Goal: Information Seeking & Learning: Learn about a topic

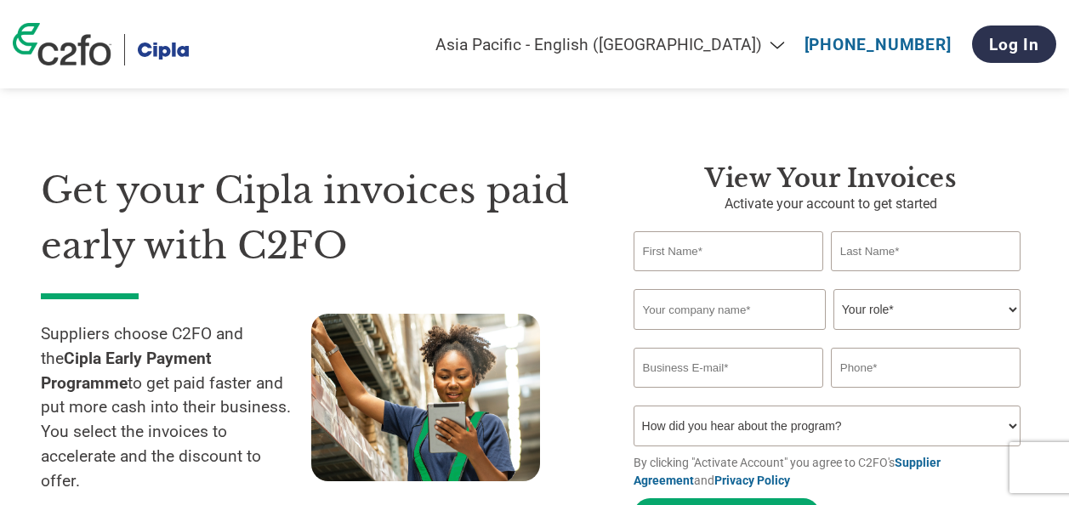
select select "en-IN"
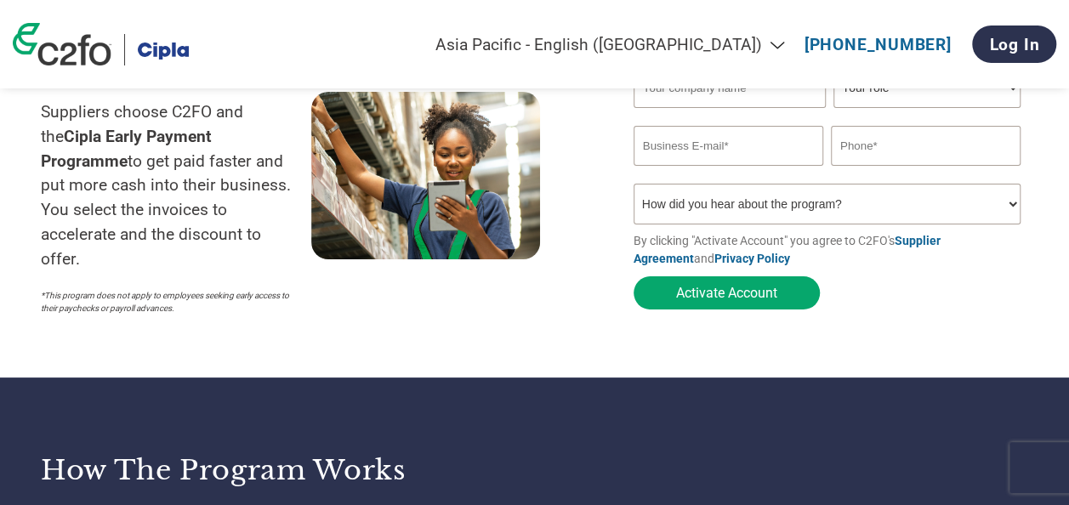
scroll to position [220, 0]
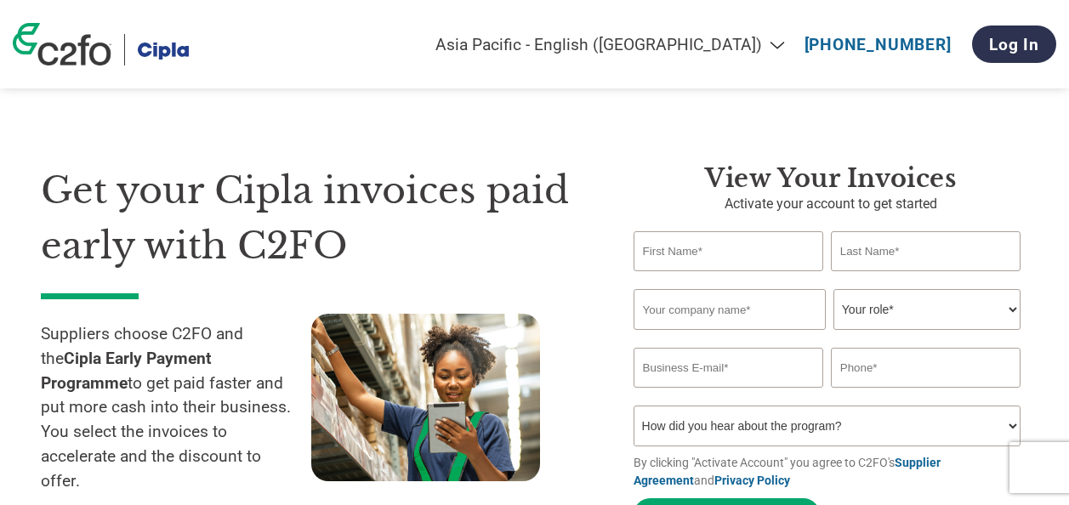
select select "en-IN"
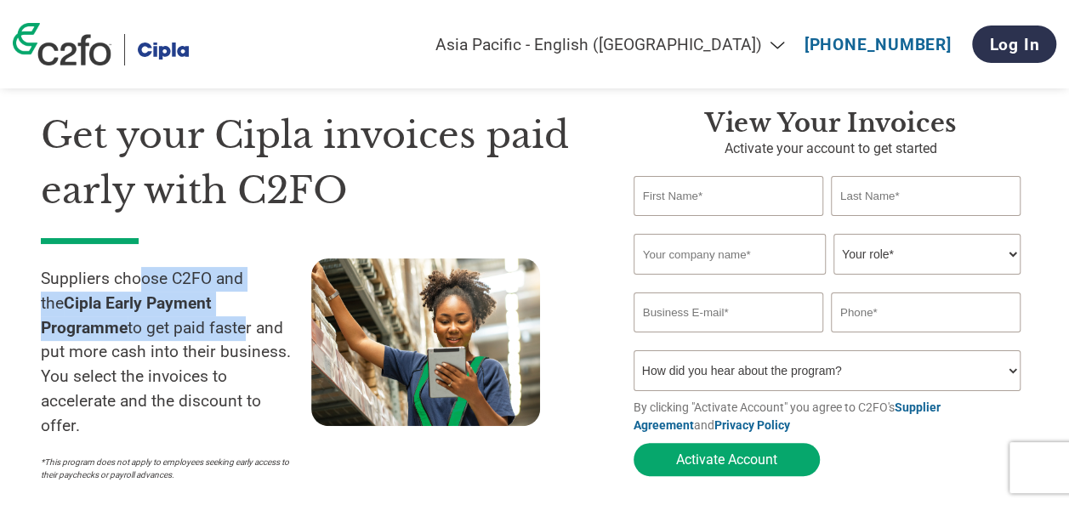
drag, startPoint x: 143, startPoint y: 286, endPoint x: 157, endPoint y: 344, distance: 60.2
click at [157, 344] on p "Suppliers choose C2FO and the Cipla Early Payment Programme to get paid faster …" at bounding box center [176, 353] width 270 height 172
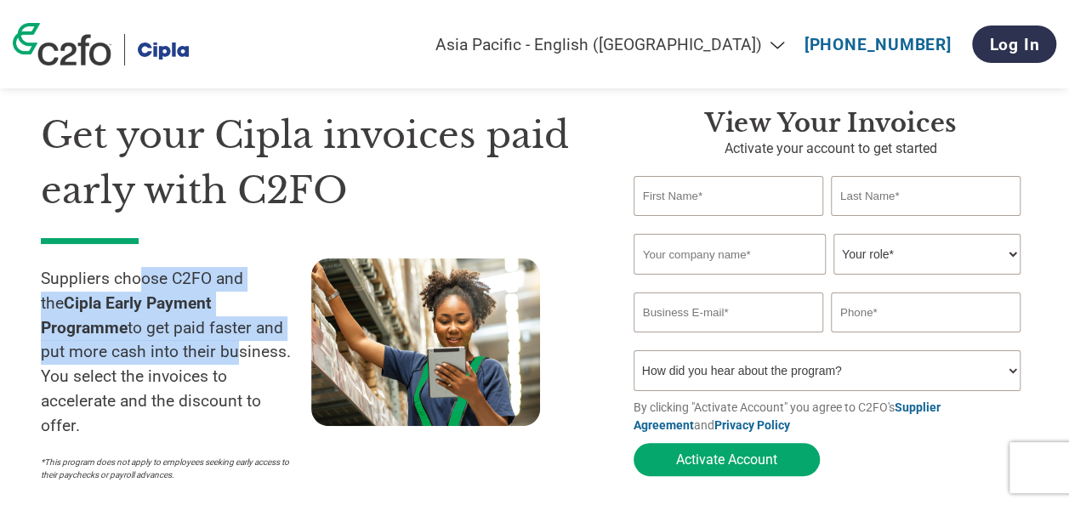
click at [157, 344] on p "Suppliers choose C2FO and the Cipla Early Payment Programme to get paid faster …" at bounding box center [176, 353] width 270 height 172
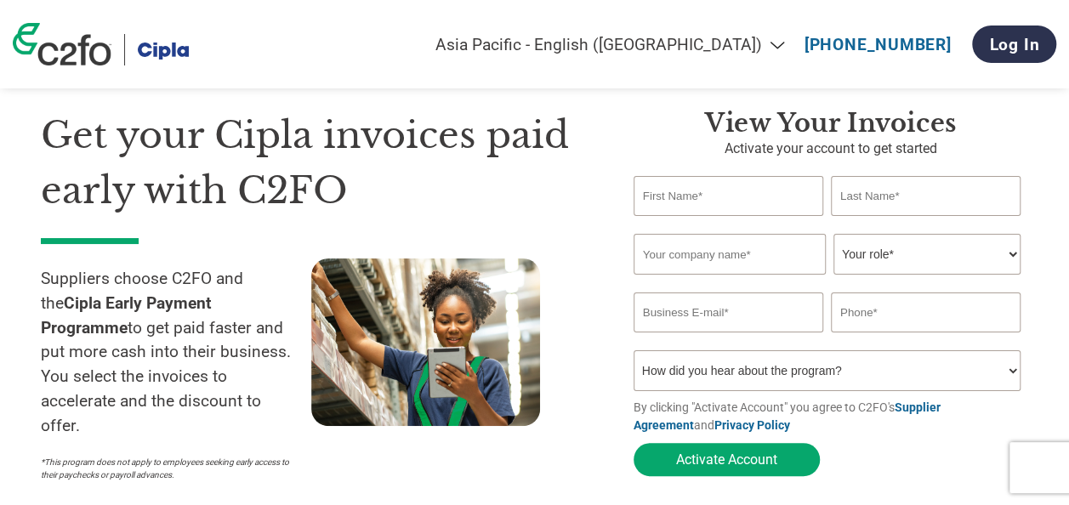
click at [154, 398] on p "Suppliers choose C2FO and the Cipla Early Payment Programme to get paid faster …" at bounding box center [176, 353] width 270 height 172
